Goal: Transaction & Acquisition: Purchase product/service

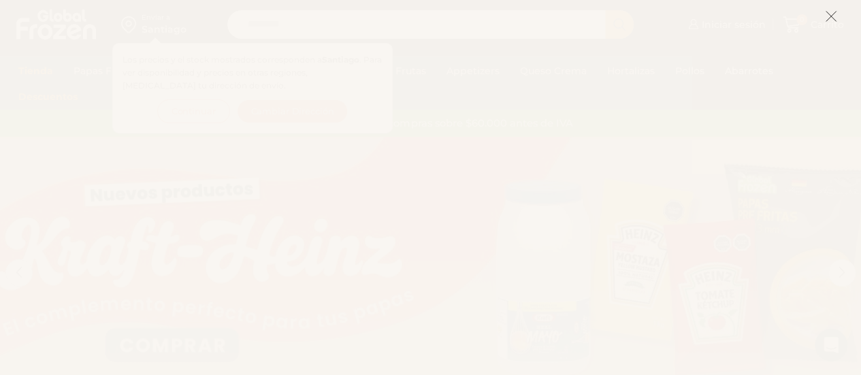
click at [833, 17] on icon at bounding box center [831, 16] width 12 height 12
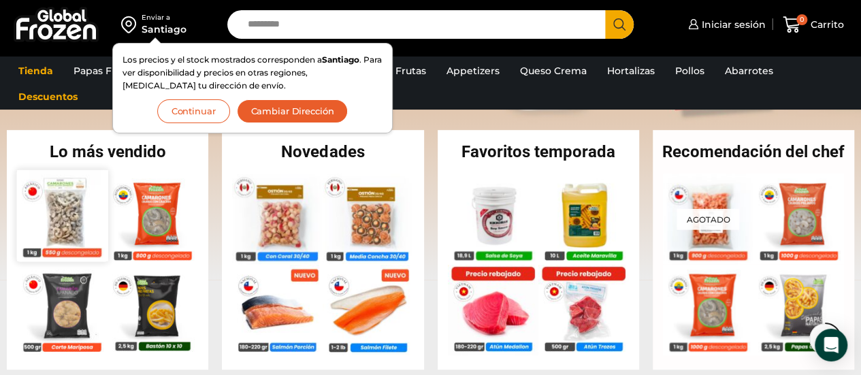
scroll to position [341, 0]
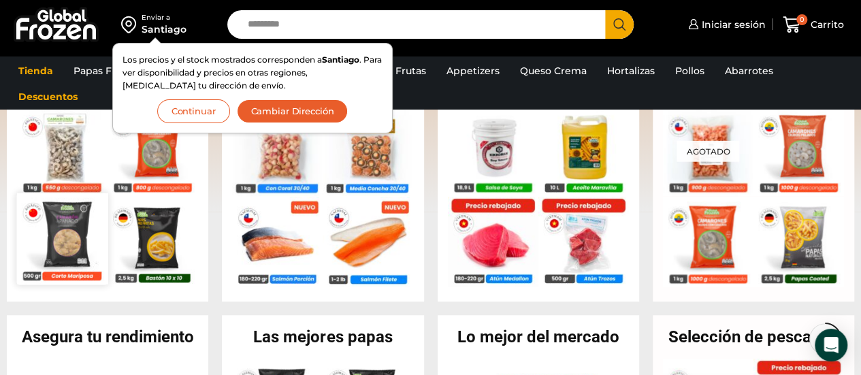
click at [65, 238] on img at bounding box center [62, 238] width 91 height 91
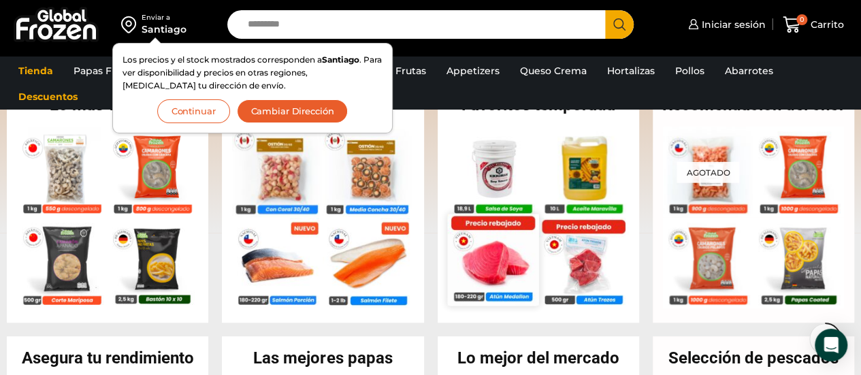
scroll to position [409, 0]
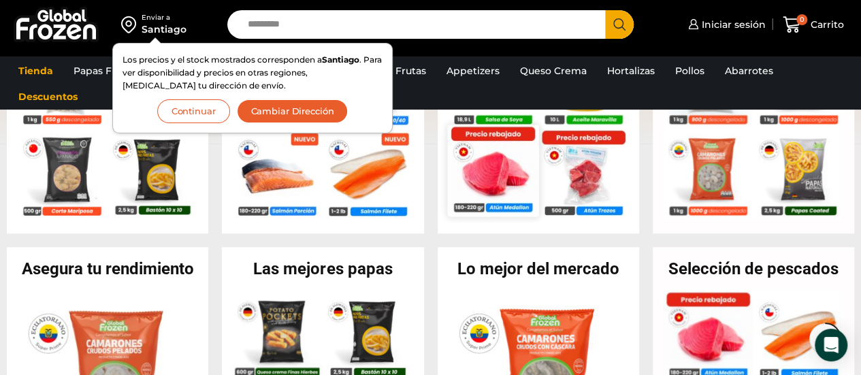
click at [486, 187] on img at bounding box center [492, 170] width 91 height 91
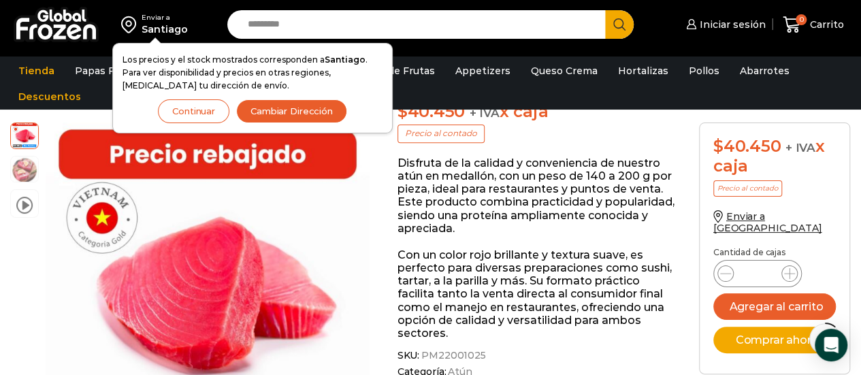
scroll to position [205, 0]
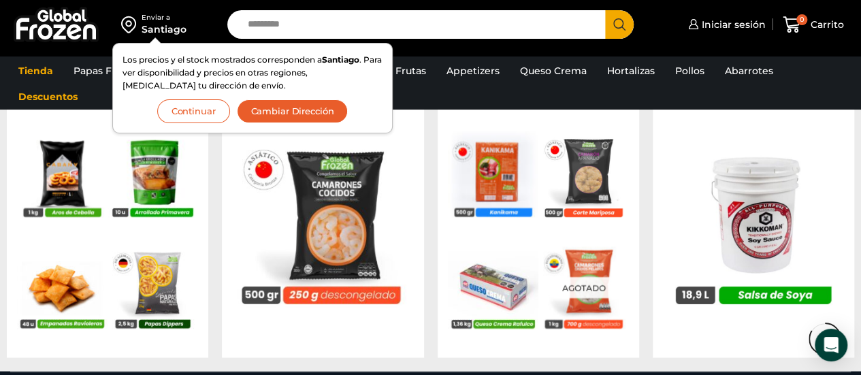
scroll to position [1294, 0]
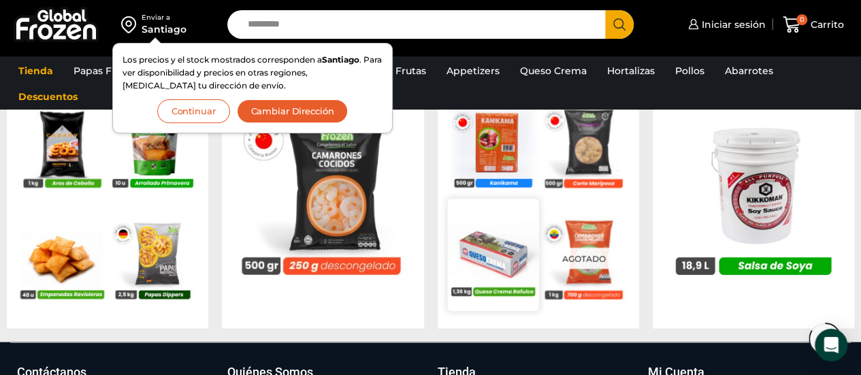
click at [507, 255] on img at bounding box center [492, 255] width 91 height 91
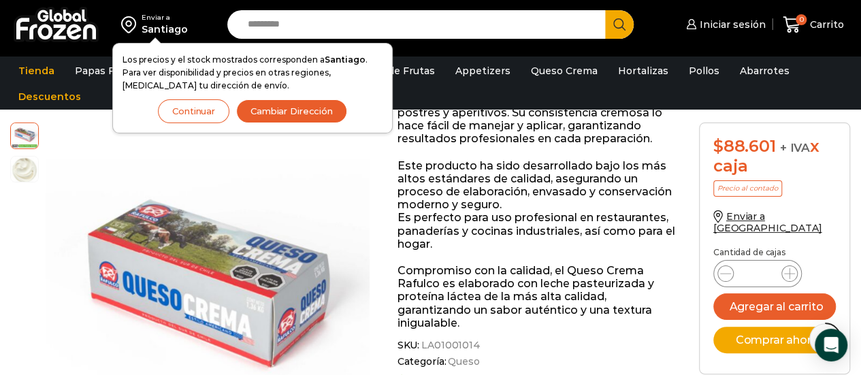
scroll to position [409, 0]
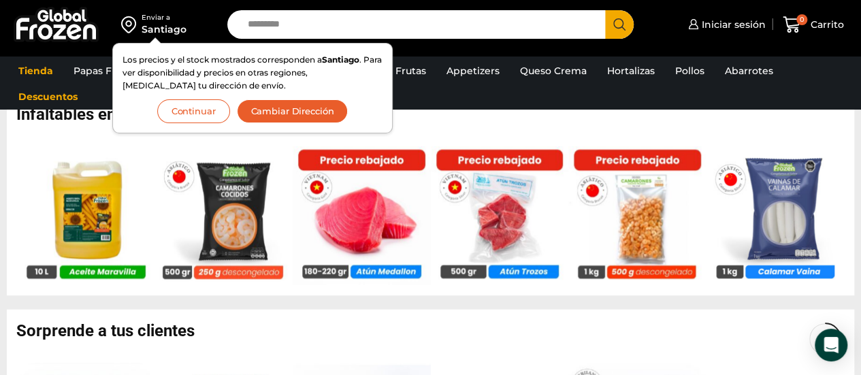
scroll to position [817, 0]
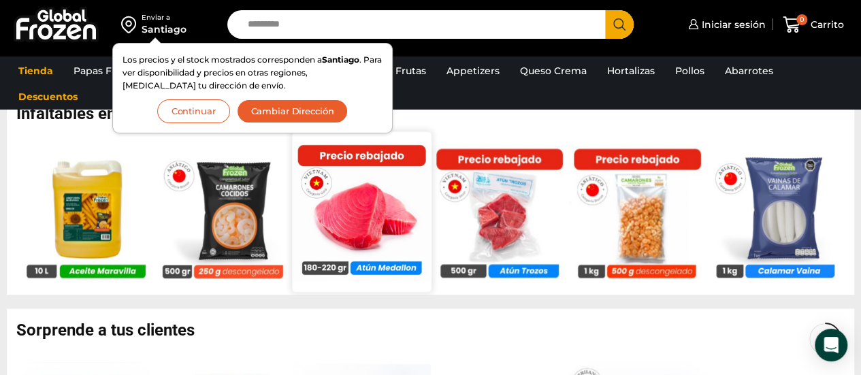
click at [369, 215] on img at bounding box center [361, 211] width 139 height 139
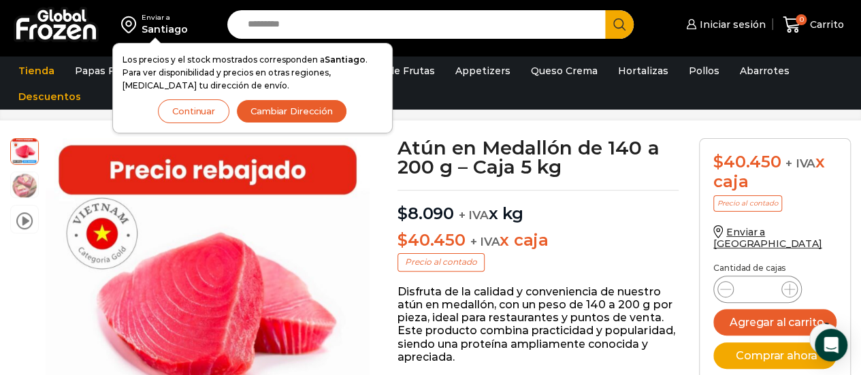
scroll to position [69, 0]
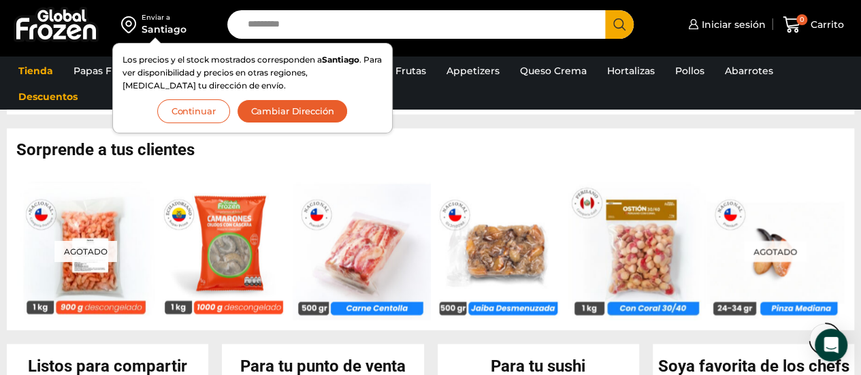
scroll to position [934, 0]
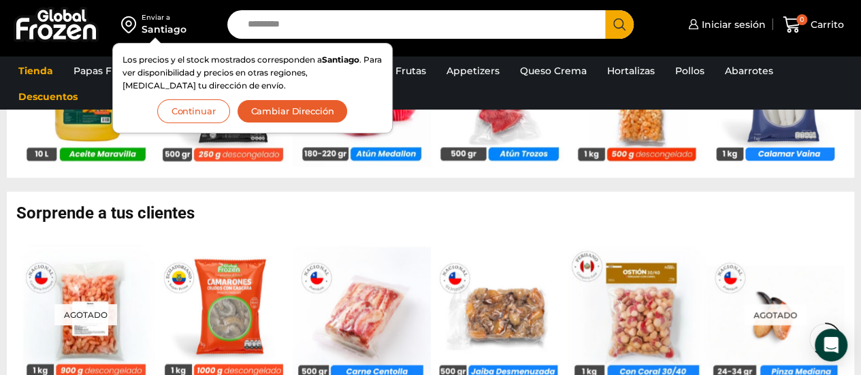
click at [189, 110] on button "Continuar" at bounding box center [193, 111] width 73 height 24
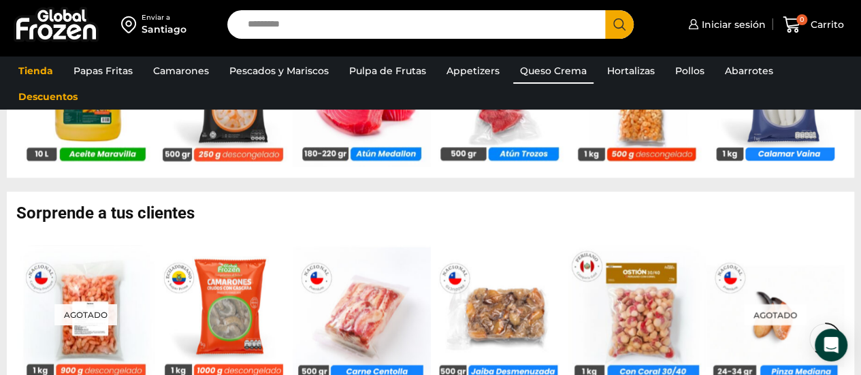
click at [551, 72] on link "Queso Crema" at bounding box center [553, 71] width 80 height 26
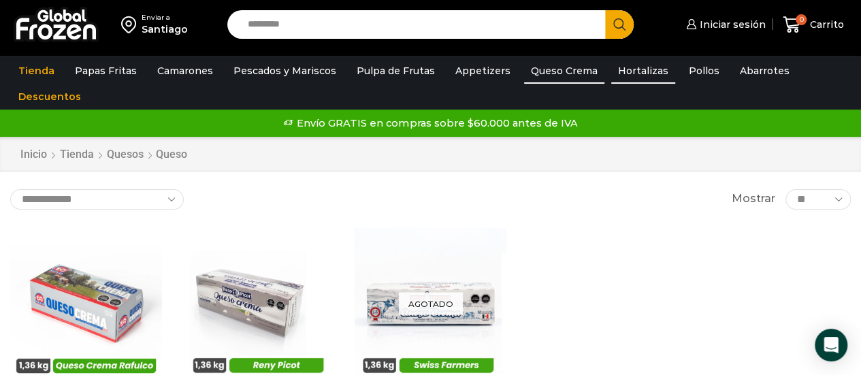
click at [624, 69] on link "Hortalizas" at bounding box center [644, 71] width 64 height 26
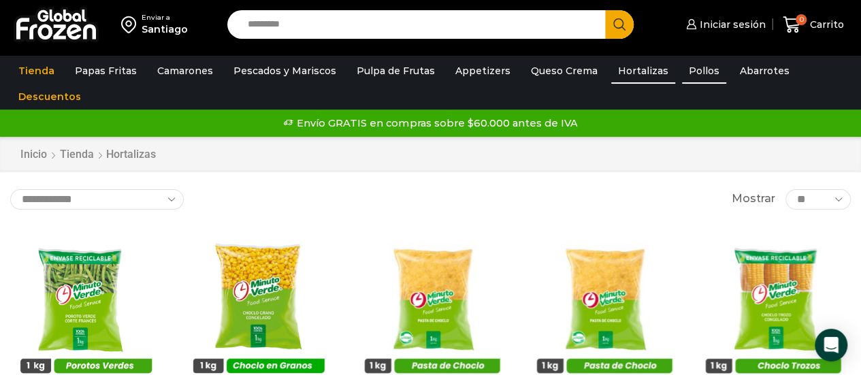
click at [690, 70] on link "Pollos" at bounding box center [704, 71] width 44 height 26
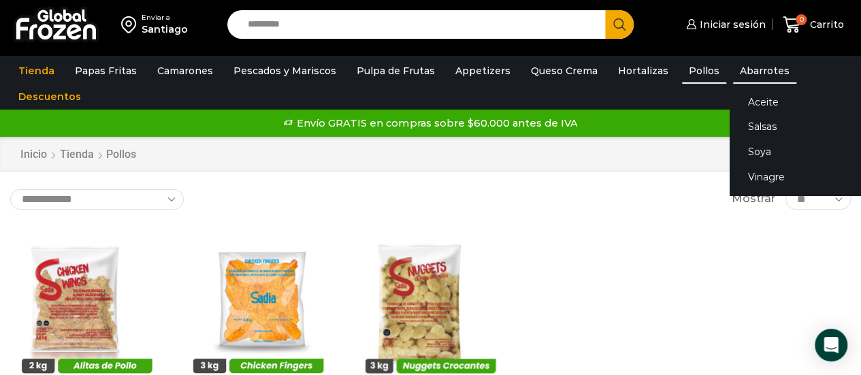
click at [739, 69] on link "Abarrotes" at bounding box center [764, 71] width 63 height 26
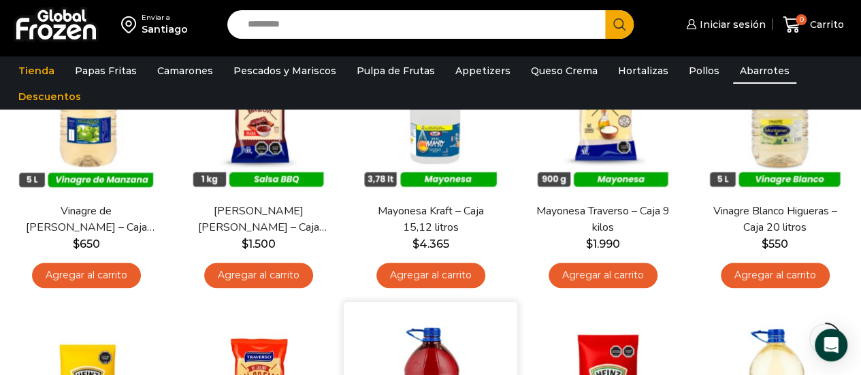
scroll to position [341, 0]
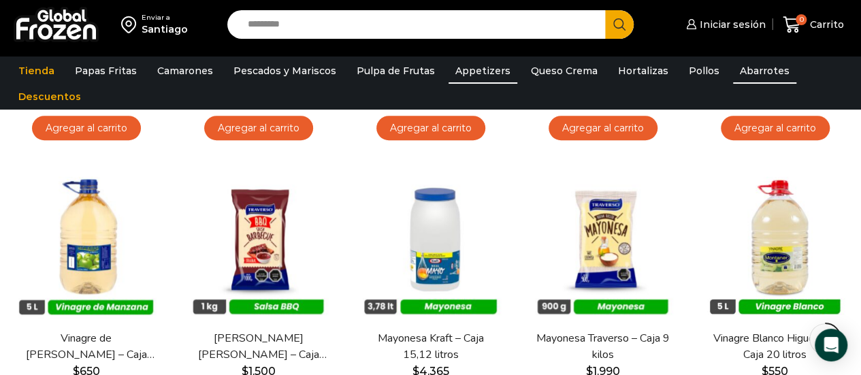
click at [469, 72] on link "Appetizers" at bounding box center [483, 71] width 69 height 26
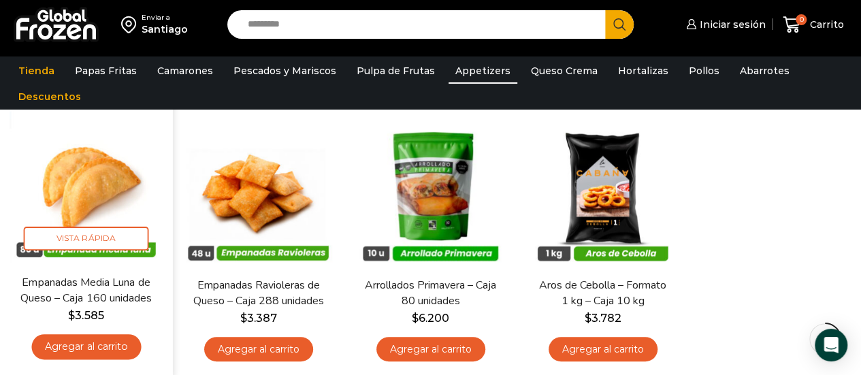
scroll to position [204, 0]
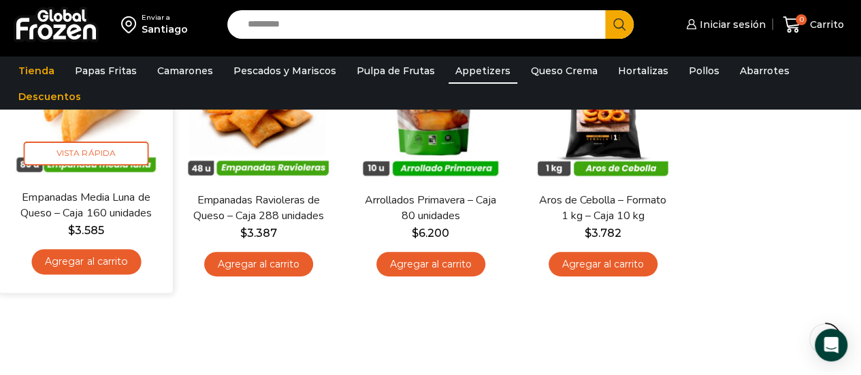
click at [78, 261] on link "Agregar al carrito" at bounding box center [86, 261] width 110 height 25
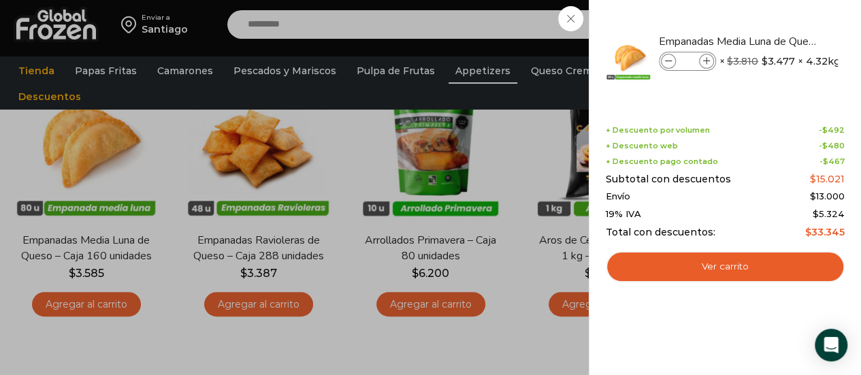
scroll to position [68, 0]
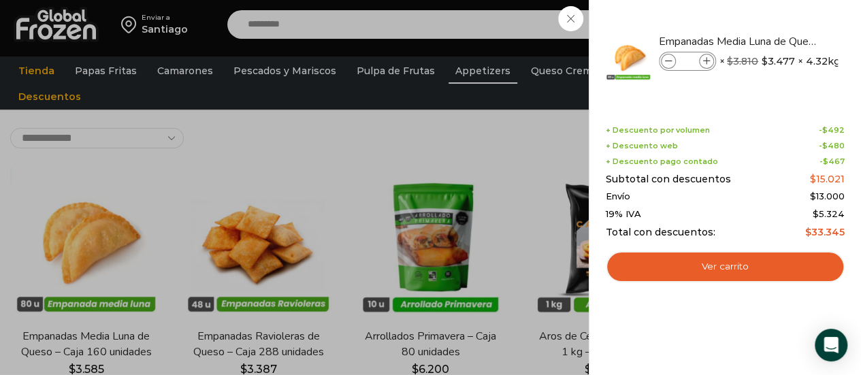
click at [780, 19] on div "1 [GEOGRAPHIC_DATA] 1 1 Shopping Cart *" at bounding box center [814, 25] width 68 height 32
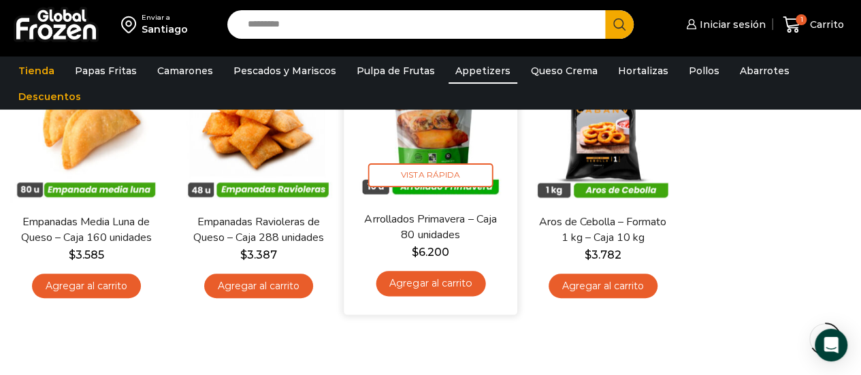
scroll to position [0, 0]
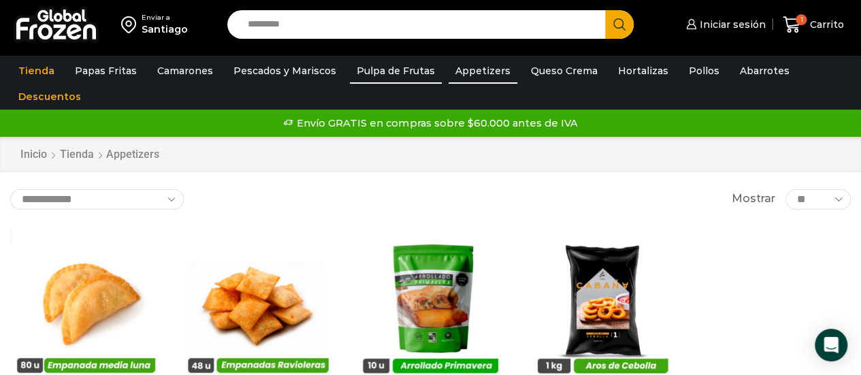
click at [370, 69] on link "Pulpa de Frutas" at bounding box center [396, 71] width 92 height 26
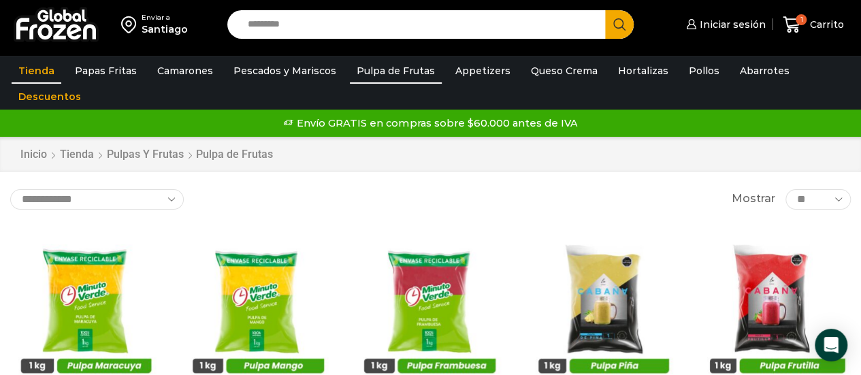
click at [37, 69] on link "Tienda" at bounding box center [37, 71] width 50 height 26
click at [37, 92] on link "Descuentos" at bounding box center [50, 97] width 76 height 26
click at [37, 95] on link "Descuentos" at bounding box center [50, 97] width 76 height 26
